Goal: Information Seeking & Learning: Learn about a topic

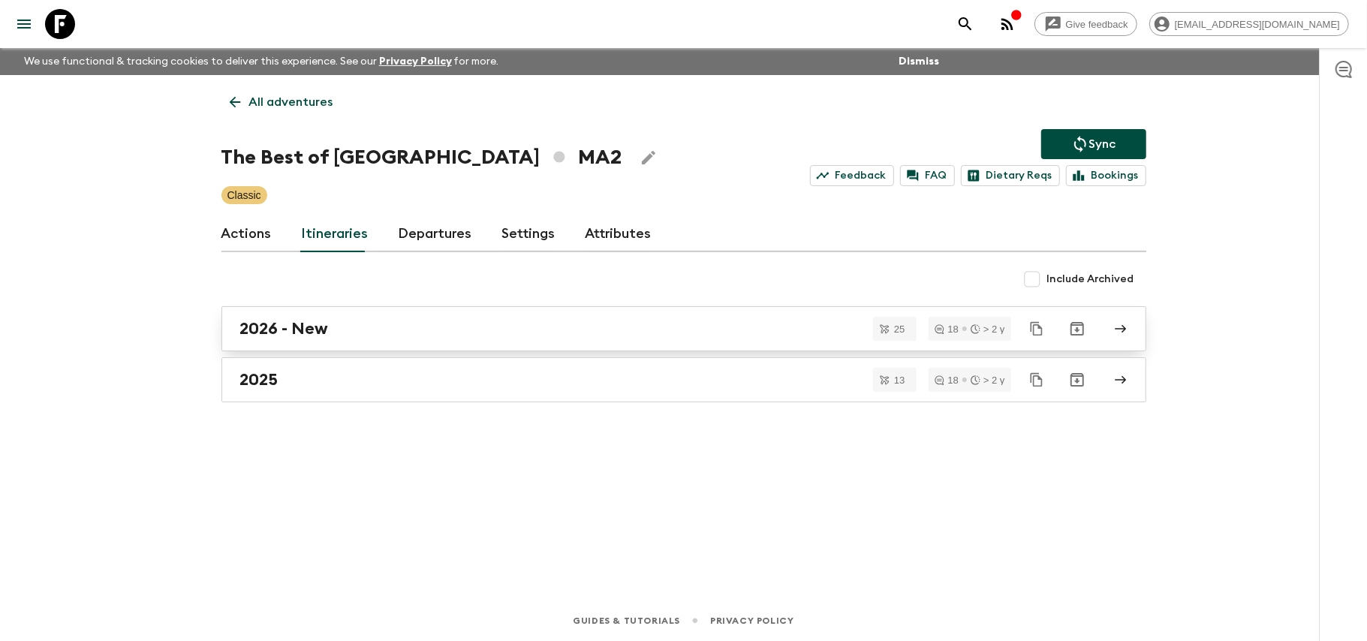
click at [601, 339] on link "2026 - New" at bounding box center [683, 328] width 925 height 45
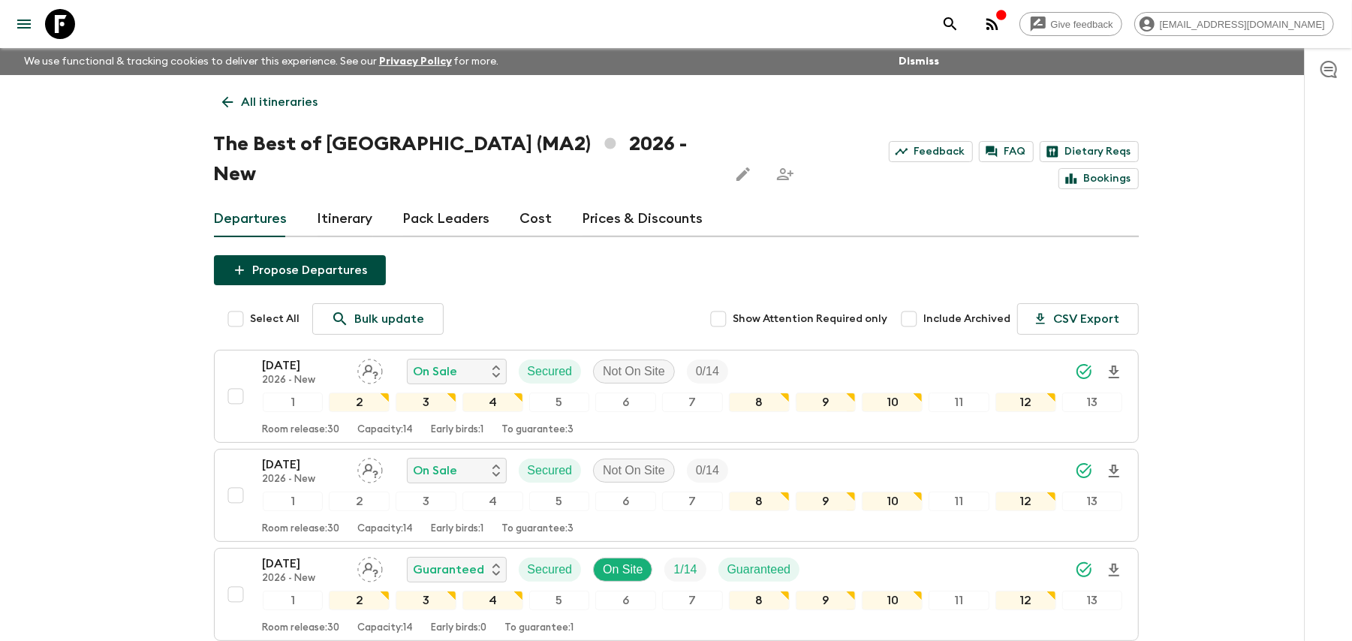
click at [611, 201] on link "Prices & Discounts" at bounding box center [643, 219] width 121 height 36
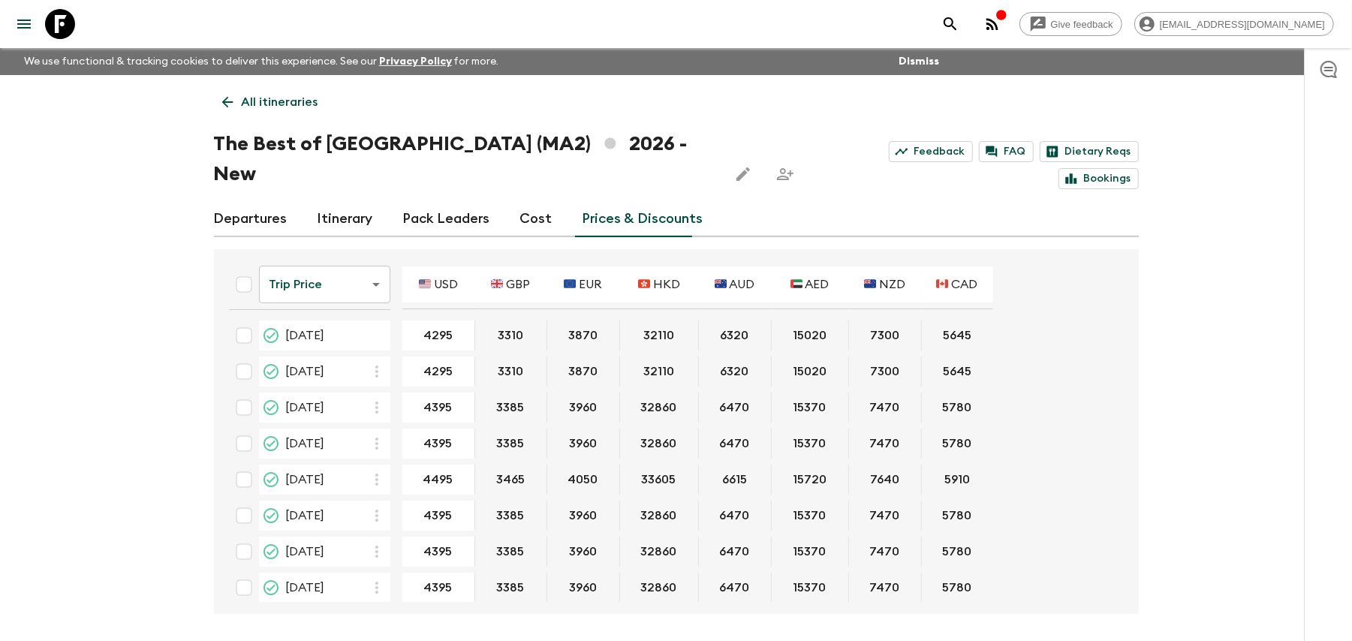
click at [232, 118] on div "All itineraries The Best of [GEOGRAPHIC_DATA] (MA2) 2026 - New Feedback FAQ Die…" at bounding box center [676, 344] width 961 height 539
click at [232, 109] on icon at bounding box center [227, 102] width 17 height 17
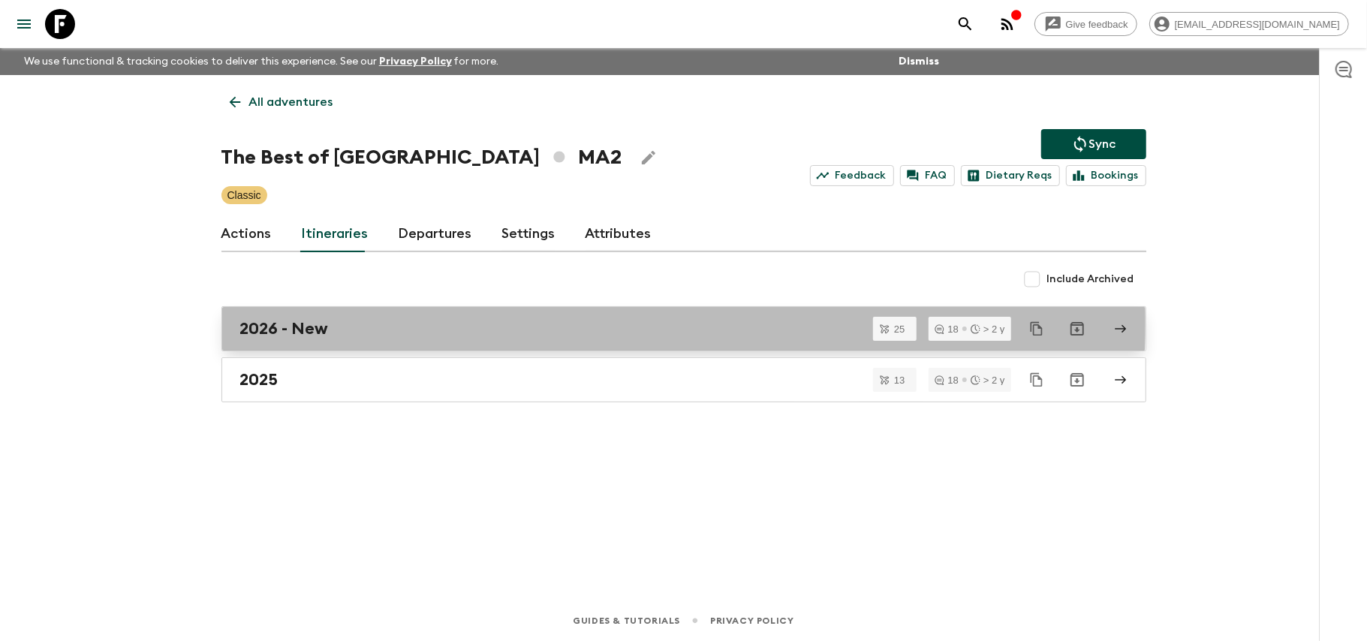
click at [547, 324] on div "2026 - New" at bounding box center [669, 329] width 859 height 20
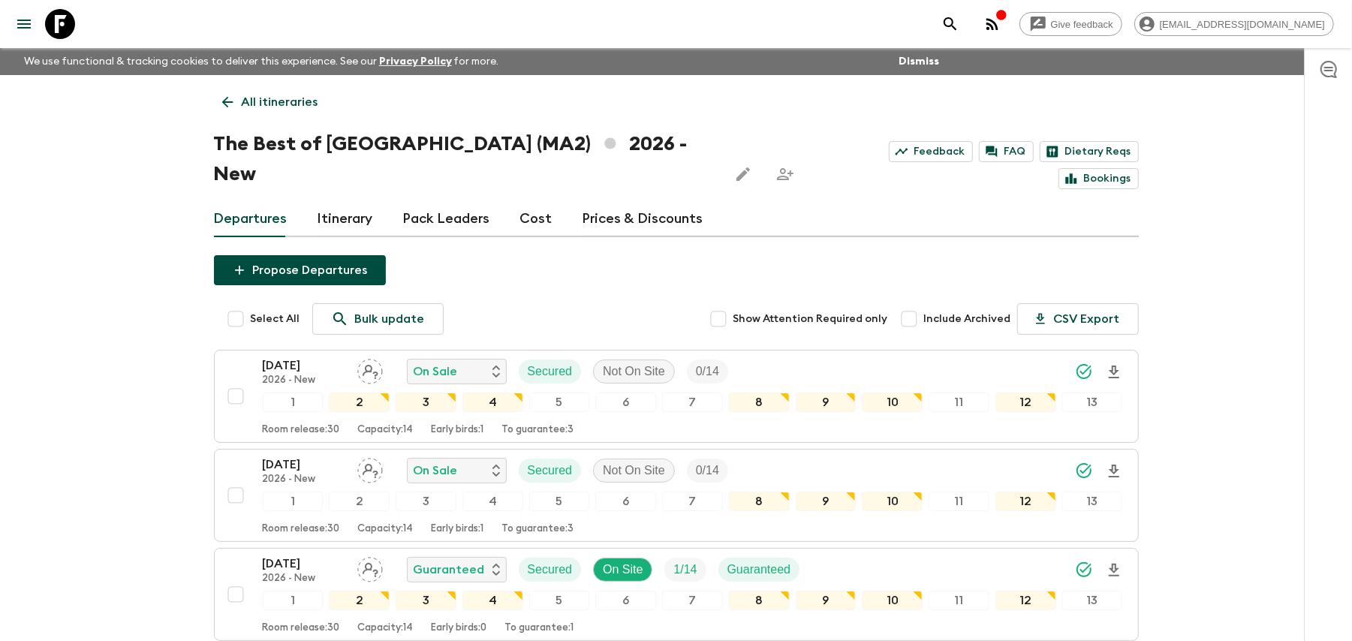
click at [703, 206] on link "Prices & Discounts" at bounding box center [643, 219] width 121 height 36
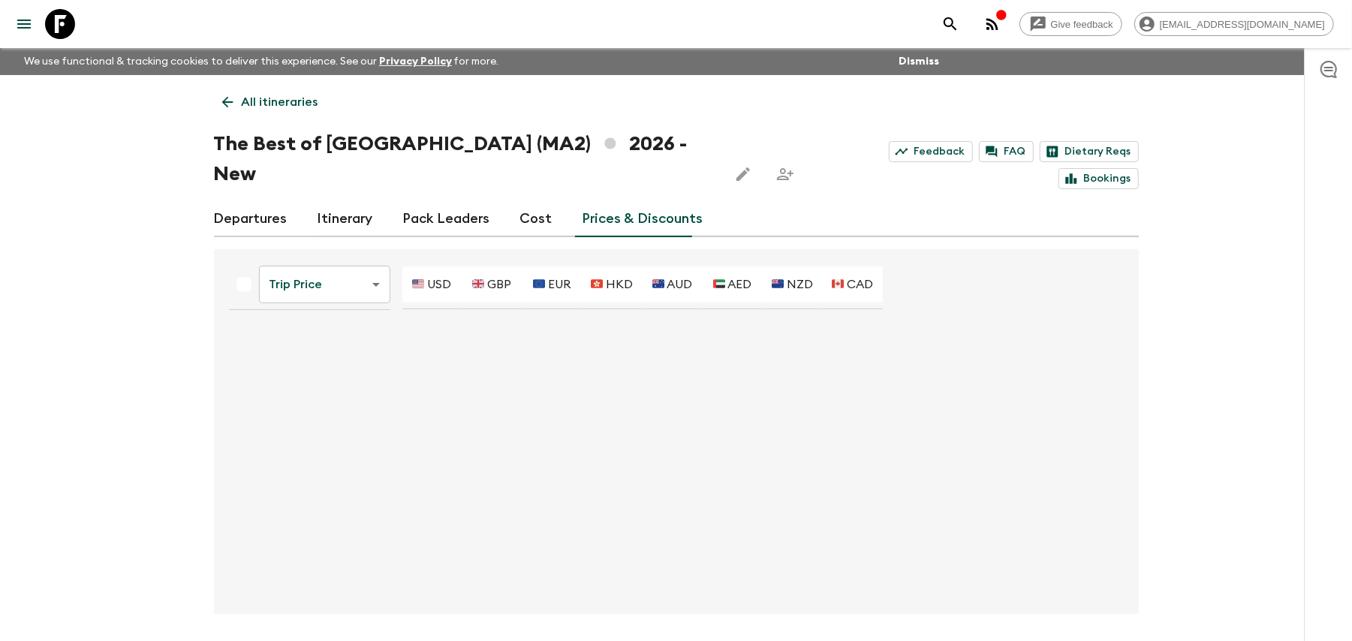
click at [259, 201] on link "Departures" at bounding box center [251, 219] width 74 height 36
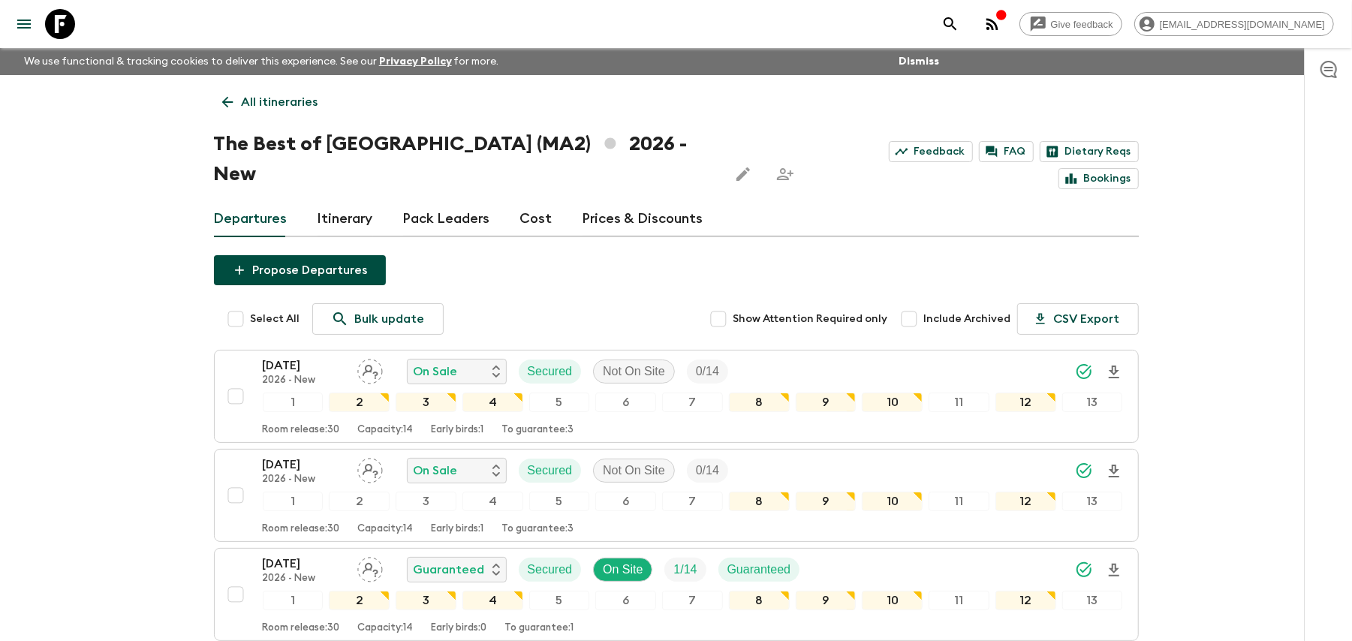
click at [604, 201] on link "Prices & Discounts" at bounding box center [643, 219] width 121 height 36
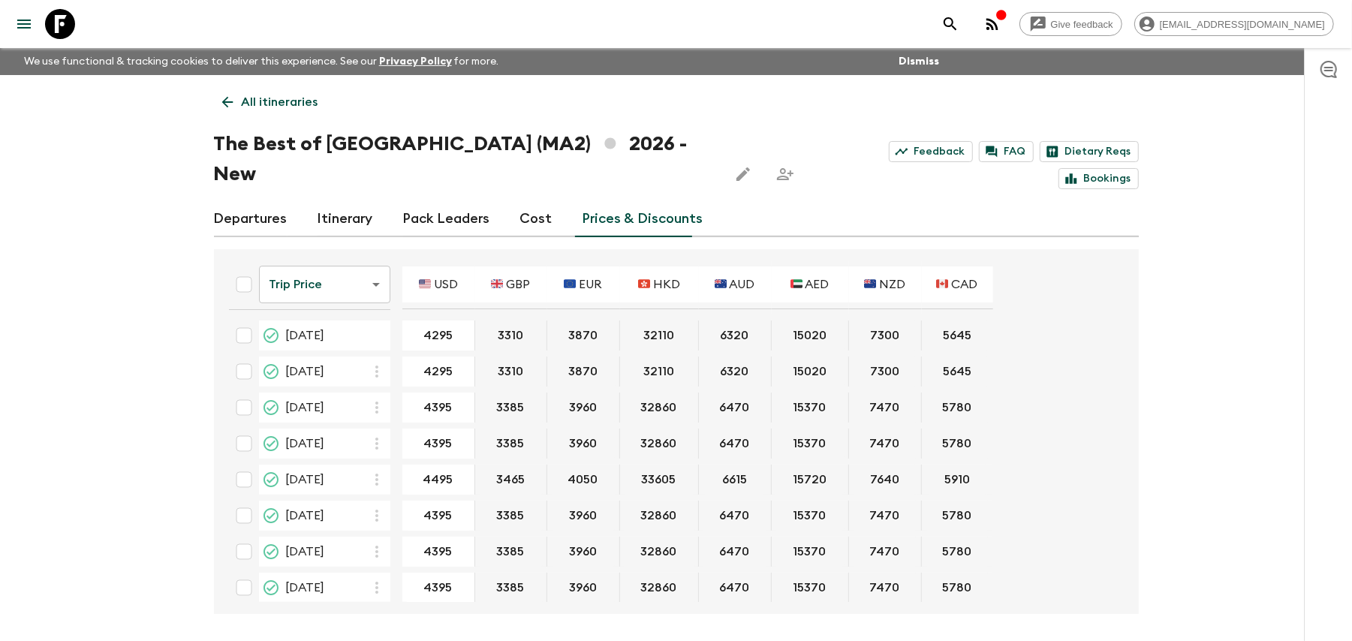
click at [532, 201] on link "Cost" at bounding box center [536, 219] width 32 height 36
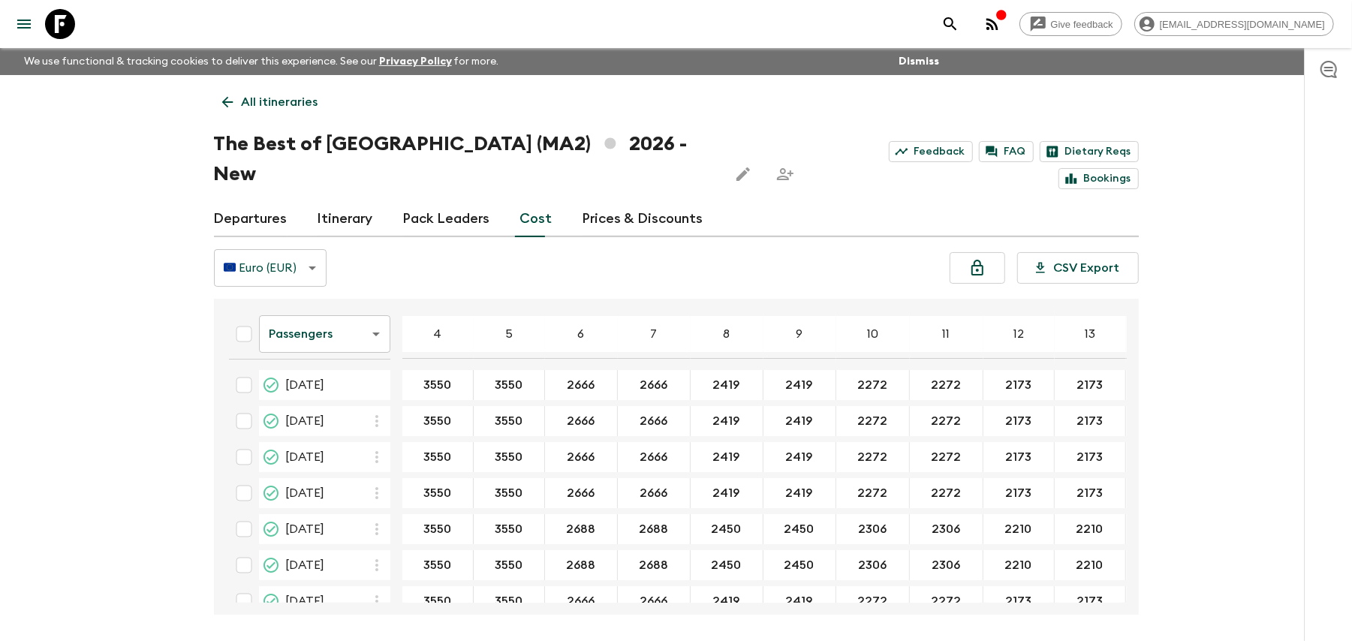
click at [271, 201] on link "Departures" at bounding box center [251, 219] width 74 height 36
